Goal: Information Seeking & Learning: Learn about a topic

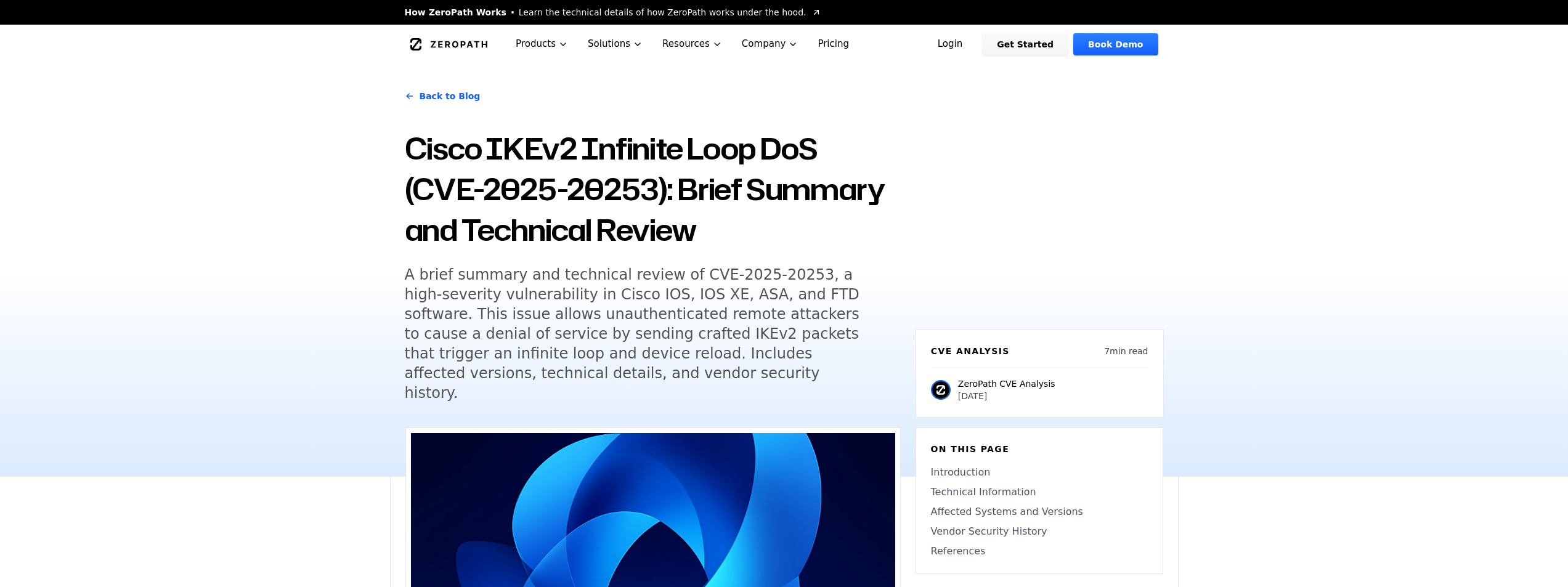
drag, startPoint x: 0, startPoint y: 0, endPoint x: 576, endPoint y: 312, distance: 655.1
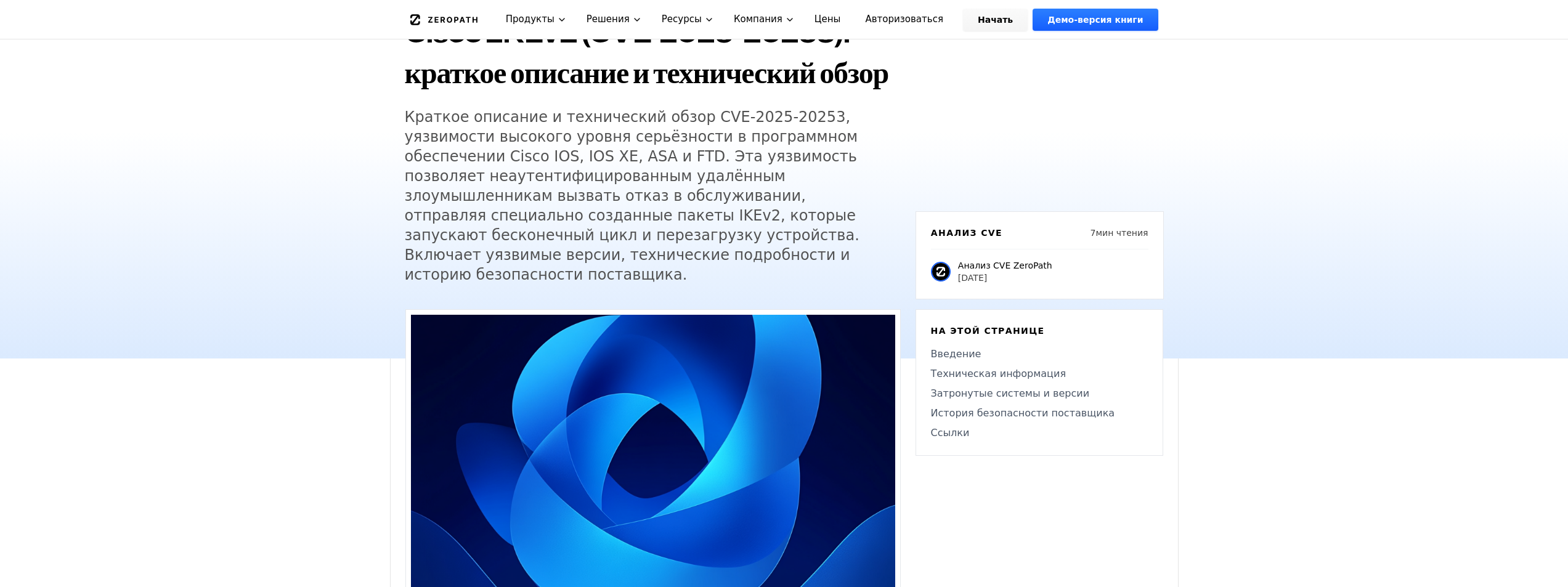
scroll to position [185, 0]
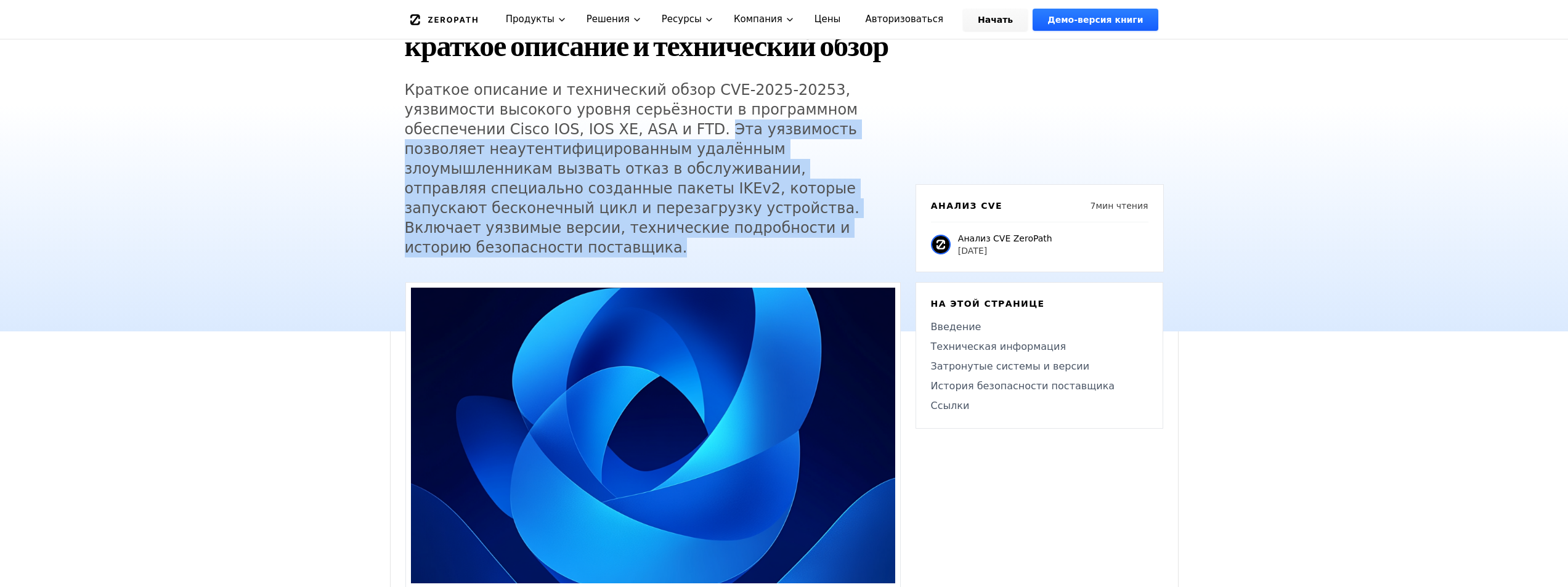
drag, startPoint x: 563, startPoint y: 172, endPoint x: 847, endPoint y: 268, distance: 299.8
click at [847, 257] on h5 "Краткое описание и технический обзор CVE-2025-20253, уязвимости высокого уровня…" at bounding box center [641, 168] width 473 height 177
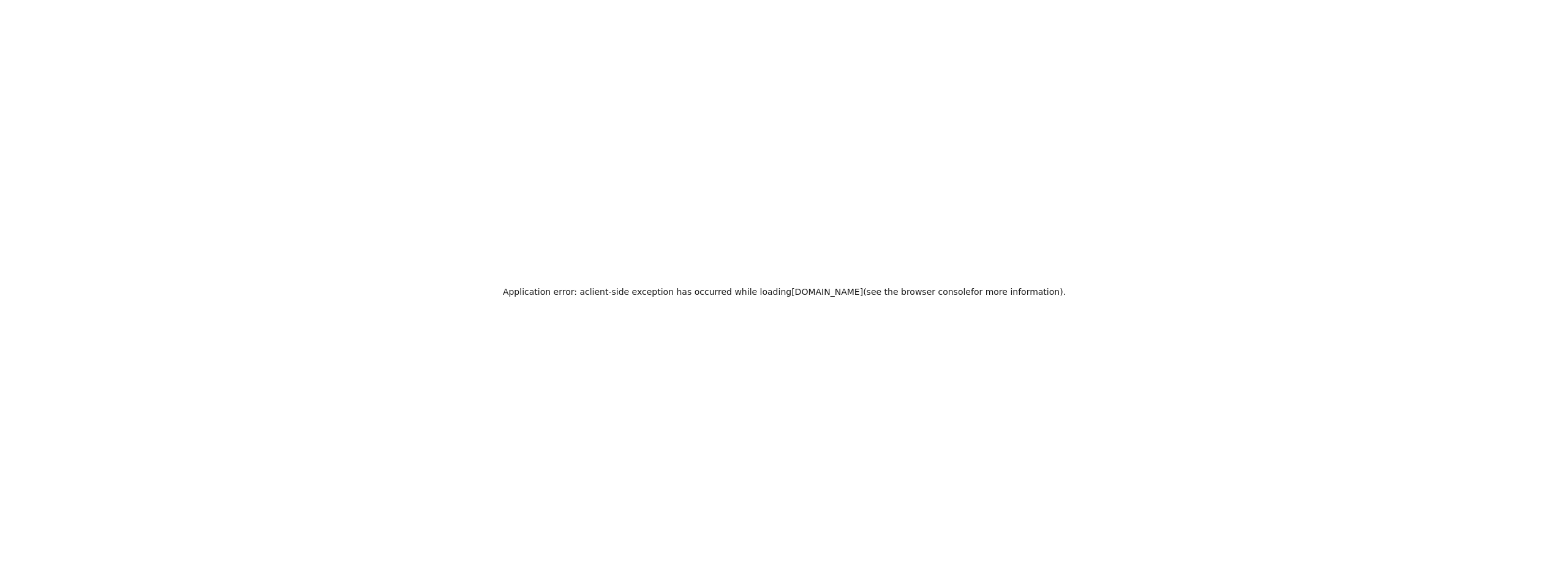
scroll to position [0, 0]
click at [771, 294] on font "произошло исключение на стороне" at bounding box center [728, 292] width 161 height 9
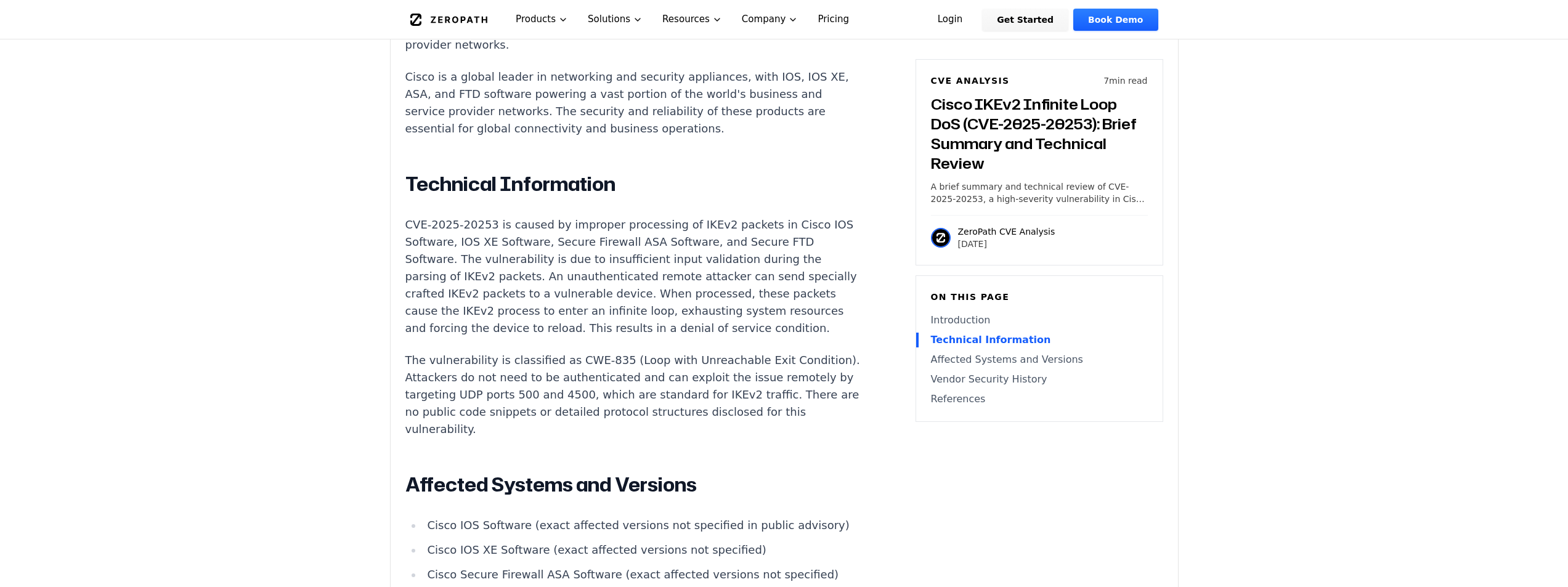
scroll to position [1096, 0]
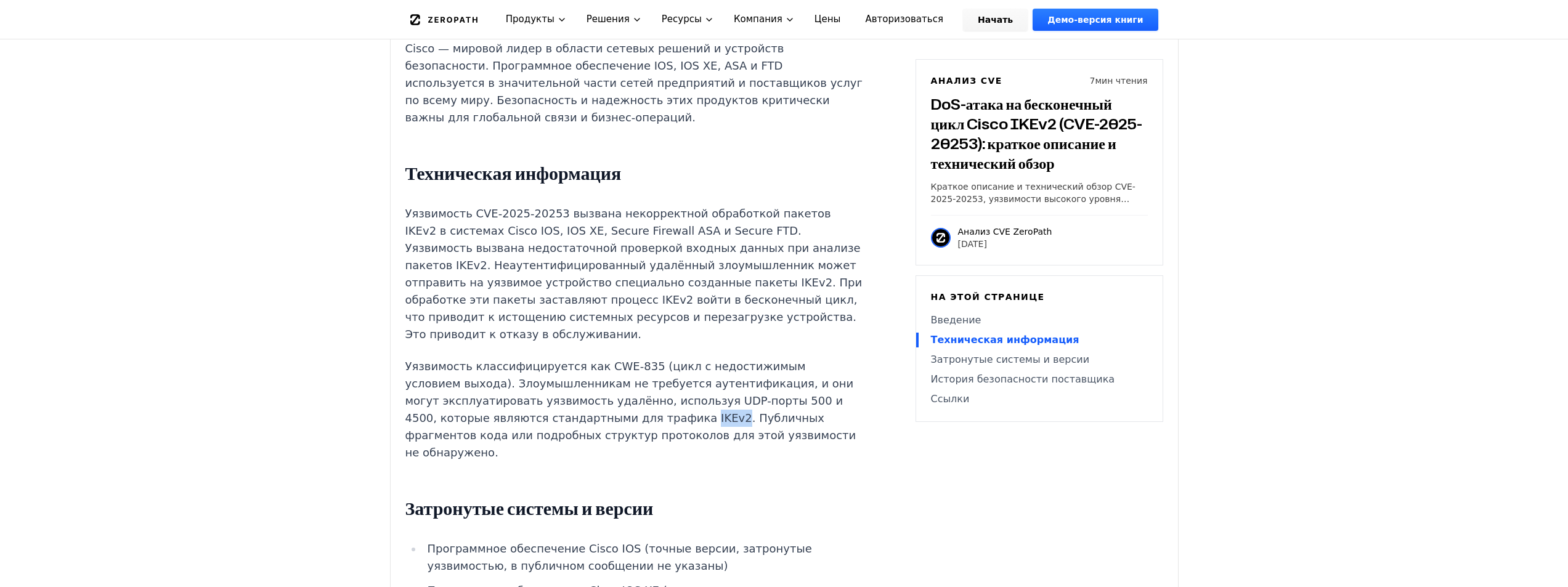
drag, startPoint x: 672, startPoint y: 430, endPoint x: 696, endPoint y: 433, distance: 24.2
click at [696, 433] on font "Уязвимость классифицируется как CWE-835 (цикл с недостижимым условием выхода). …" at bounding box center [630, 409] width 451 height 99
copy font "IKEv2"
